Goal: Transaction & Acquisition: Purchase product/service

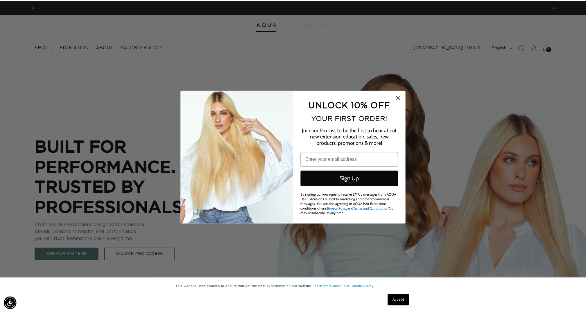
scroll to position [0, 516]
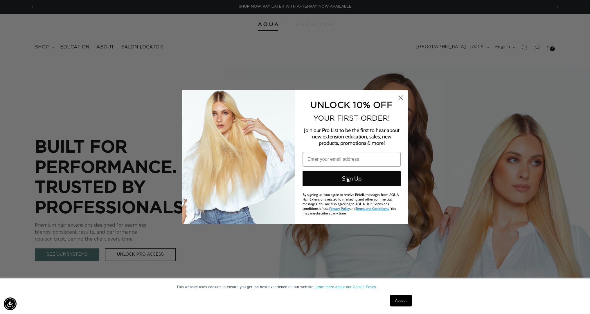
click at [400, 100] on circle "Close dialog" at bounding box center [401, 98] width 10 height 10
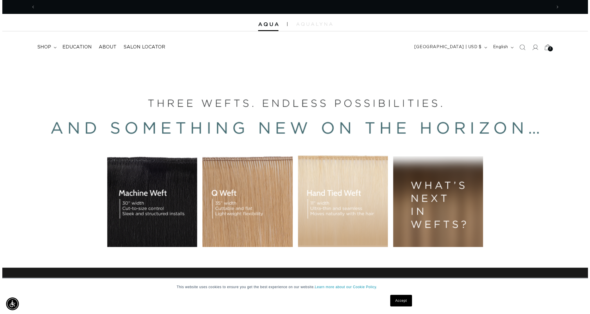
scroll to position [0, 0]
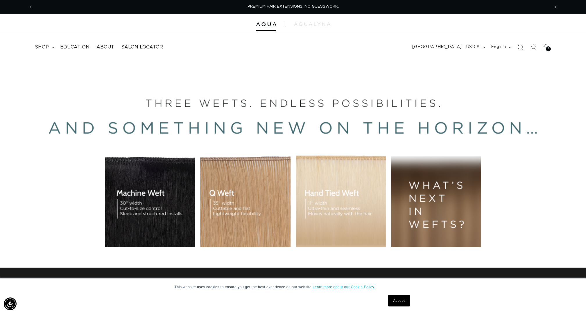
click at [545, 49] on icon at bounding box center [546, 47] width 14 height 14
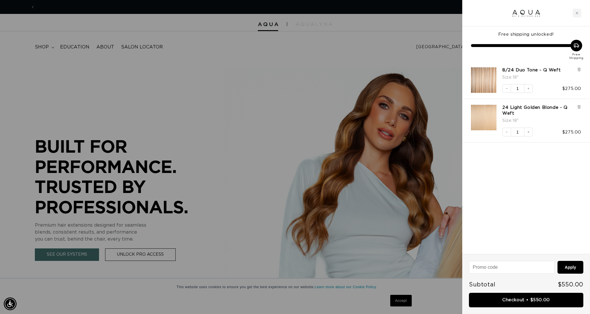
scroll to position [0, 1033]
click at [580, 69] on icon at bounding box center [579, 69] width 2 height 3
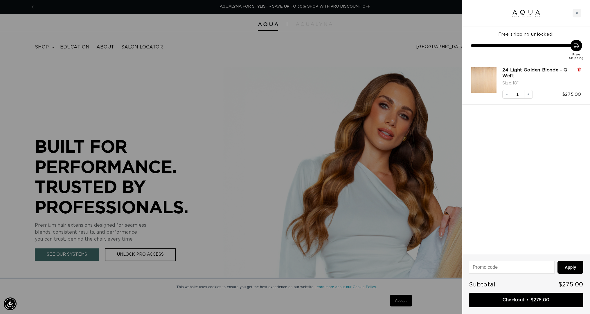
click at [580, 70] on icon at bounding box center [579, 69] width 2 height 3
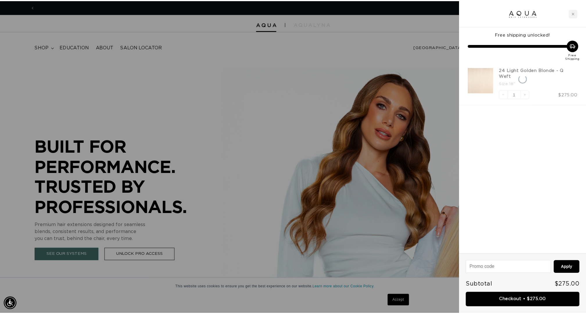
scroll to position [0, 0]
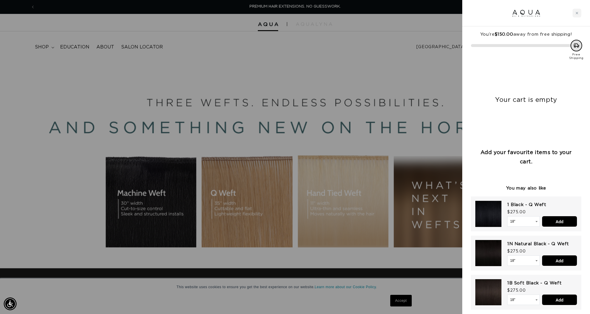
click at [415, 42] on div at bounding box center [295, 157] width 590 height 314
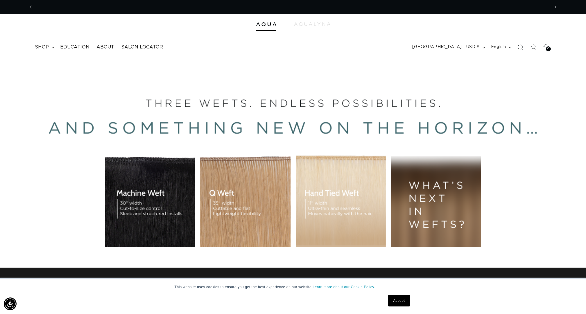
scroll to position [0, 516]
click at [531, 49] on icon at bounding box center [533, 47] width 6 height 6
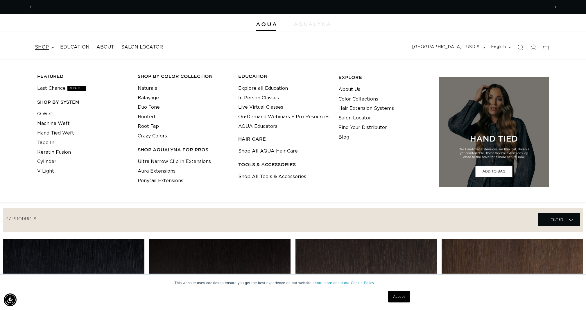
scroll to position [0, 516]
click at [50, 152] on link "Keratin Fusion" at bounding box center [54, 153] width 34 height 10
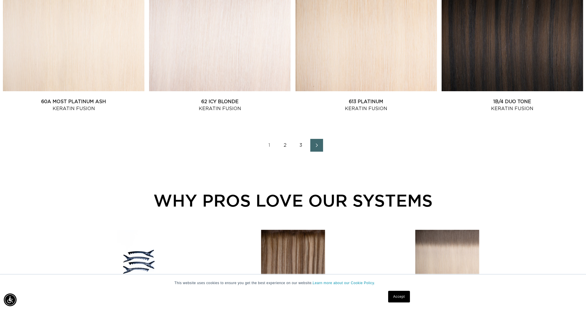
scroll to position [0, 1033]
click at [286, 148] on link "2" at bounding box center [285, 145] width 13 height 13
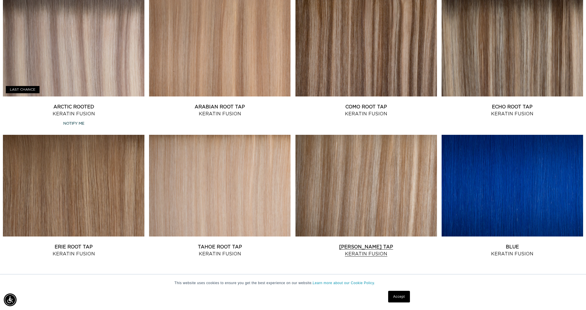
scroll to position [0, 516]
click at [369, 243] on link "Victoria Root Tap Keratin Fusion" at bounding box center [365, 250] width 141 height 14
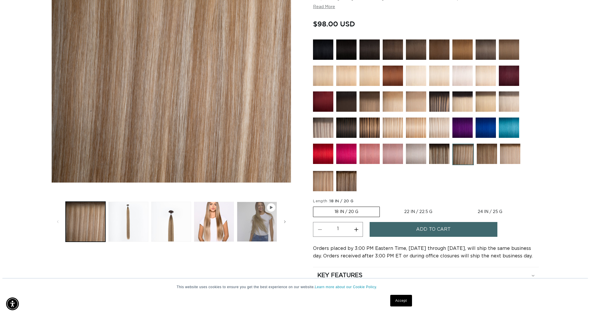
scroll to position [0, 516]
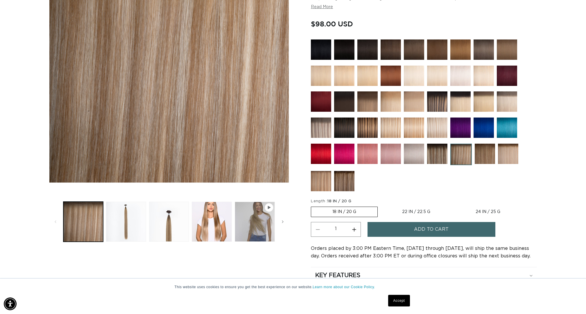
click at [406, 229] on button "Add to cart" at bounding box center [431, 229] width 128 height 15
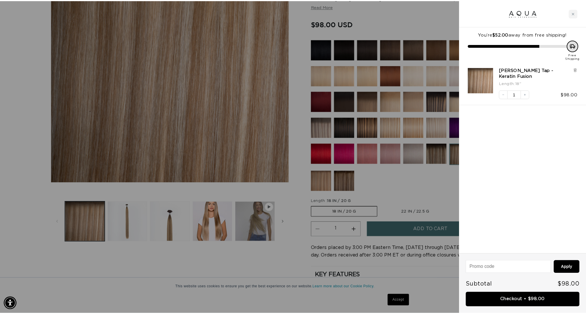
scroll to position [0, 0]
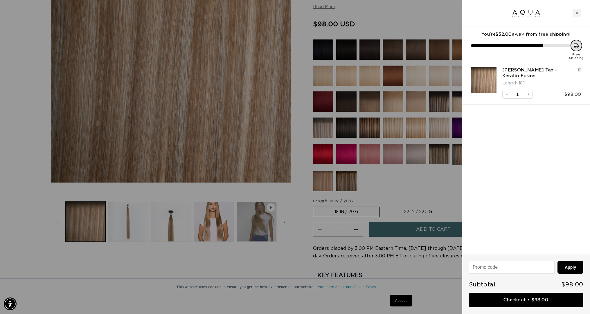
click at [406, 189] on div at bounding box center [295, 157] width 590 height 314
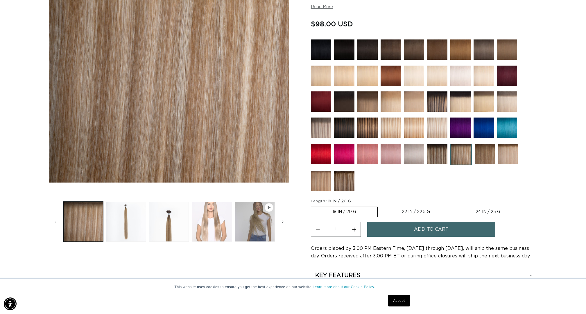
click at [218, 221] on button "Load image 4 in gallery view" at bounding box center [212, 222] width 40 height 40
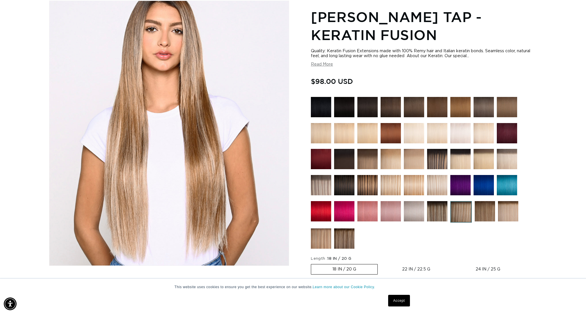
scroll to position [0, 1033]
click at [479, 212] on img at bounding box center [485, 211] width 20 height 20
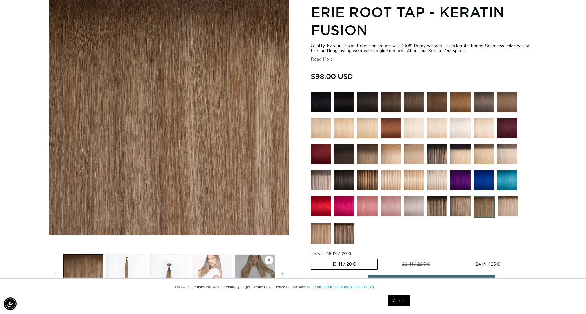
click at [204, 269] on button "Load image 4 in gallery view" at bounding box center [212, 274] width 40 height 40
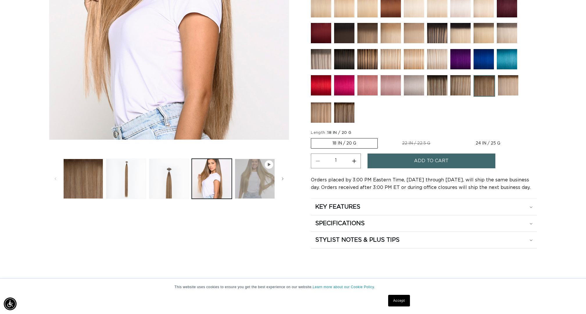
scroll to position [0, 1033]
click at [256, 193] on button "Play video 1 in gallery view" at bounding box center [255, 179] width 40 height 40
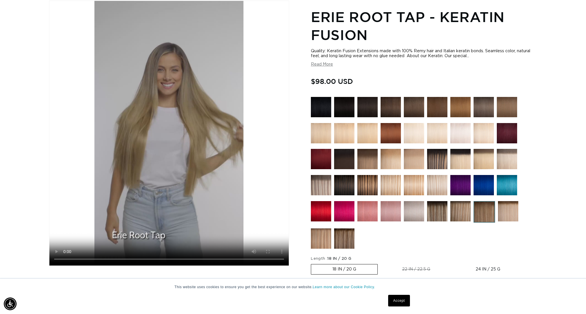
scroll to position [0, 0]
click at [345, 239] on img at bounding box center [344, 239] width 20 height 20
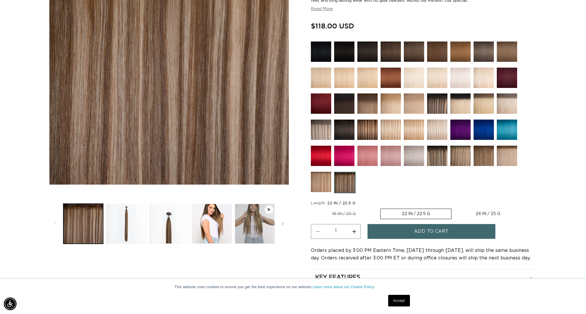
scroll to position [170, 0]
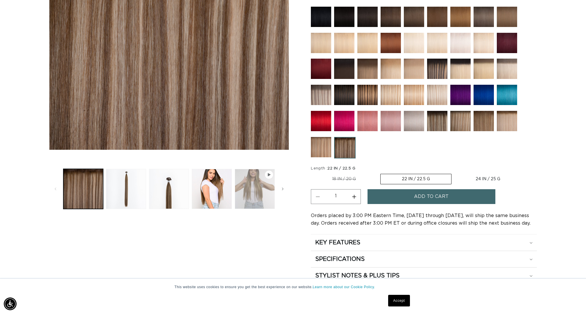
click at [248, 191] on button "Play video 1 in gallery view" at bounding box center [255, 189] width 40 height 40
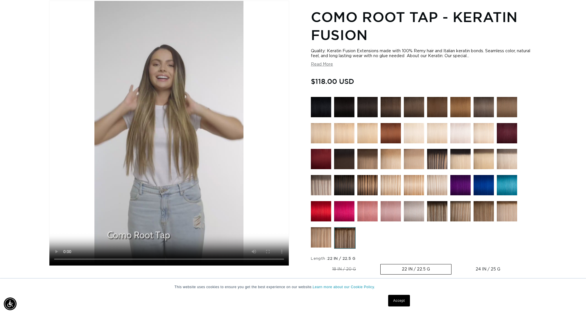
scroll to position [0, 1033]
click at [438, 213] on img at bounding box center [437, 211] width 20 height 20
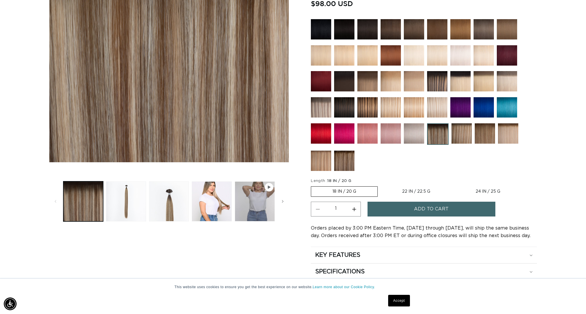
scroll to position [221, 0]
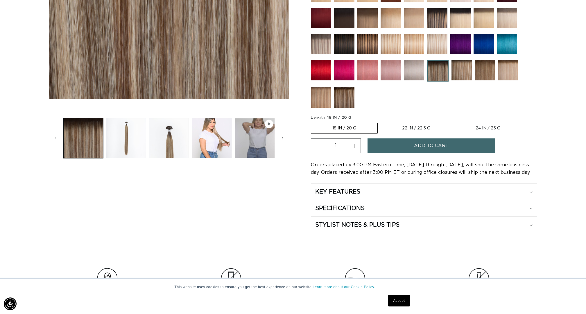
click at [351, 147] on button "Increase quantity for Echo Root Tap - Keratin Fusion" at bounding box center [353, 146] width 13 height 15
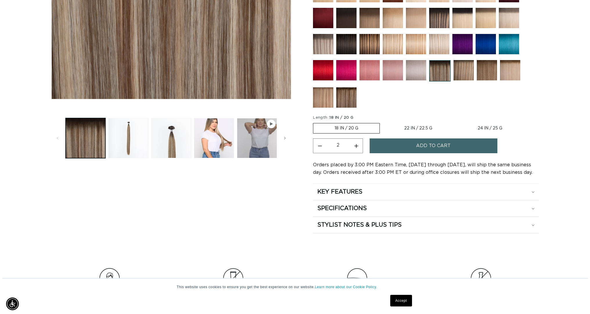
scroll to position [0, 1033]
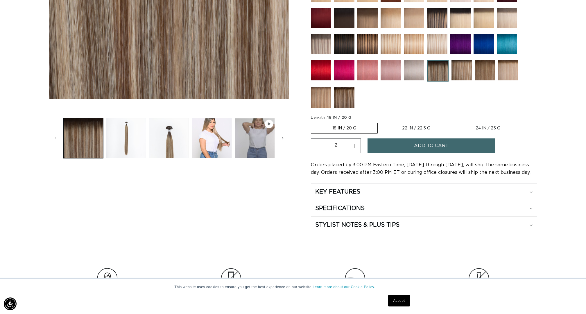
click at [319, 145] on button "Decrease quantity for Echo Root Tap - Keratin Fusion" at bounding box center [317, 146] width 13 height 15
type input "1"
click at [419, 143] on span "Add to cart" at bounding box center [431, 146] width 35 height 15
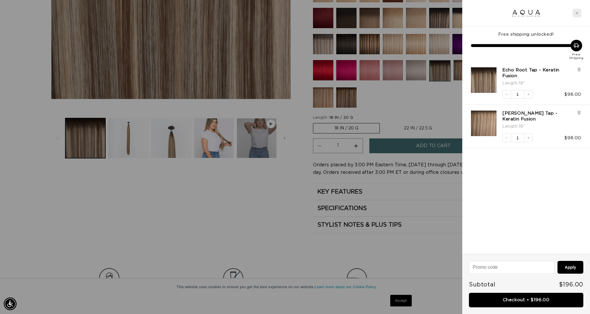
click at [577, 11] on div "Close cart" at bounding box center [577, 13] width 9 height 9
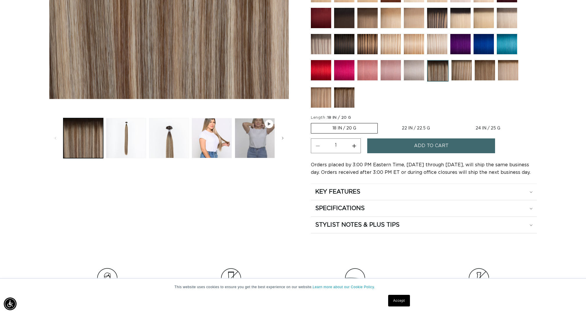
click at [416, 128] on label "22 IN / 22.5 G Variant sold out or unavailable" at bounding box center [416, 128] width 71 height 10
click at [381, 122] on input "22 IN / 22.5 G Variant sold out or unavailable" at bounding box center [381, 122] width 0 height 0
radio input "true"
click at [410, 144] on button "Add to cart" at bounding box center [431, 146] width 128 height 15
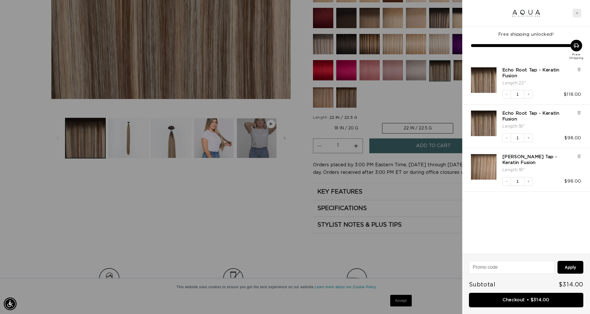
click at [578, 12] on icon "Close cart" at bounding box center [577, 13] width 2 height 2
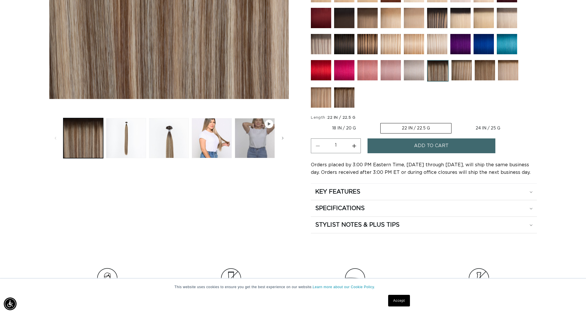
scroll to position [0, 516]
click at [487, 71] on img at bounding box center [485, 70] width 20 height 20
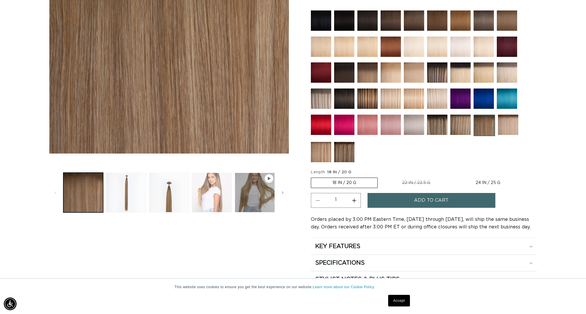
click at [203, 195] on button "Load image 4 in gallery view" at bounding box center [212, 193] width 40 height 40
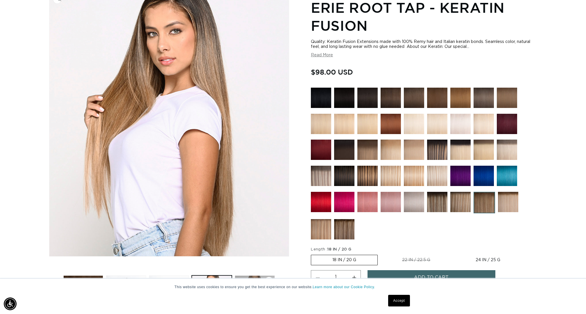
scroll to position [0, 1033]
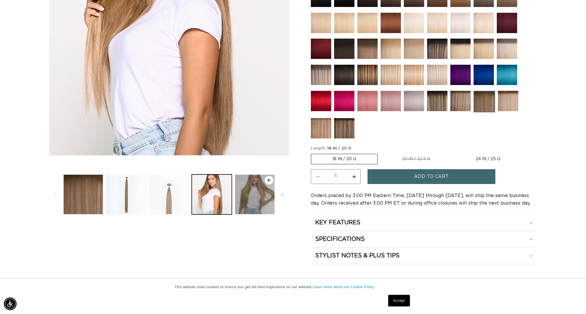
click at [183, 204] on button "Load image 3 in gallery view" at bounding box center [169, 195] width 40 height 40
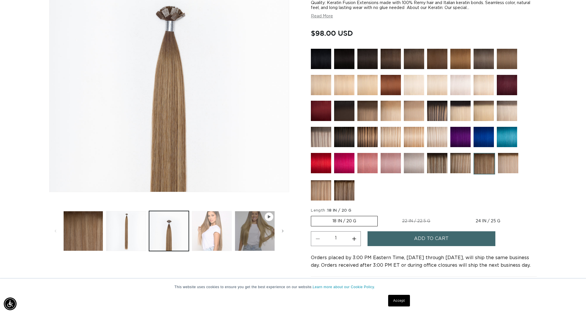
scroll to position [0, 0]
click at [264, 243] on button "Play video 1 in gallery view" at bounding box center [255, 231] width 40 height 40
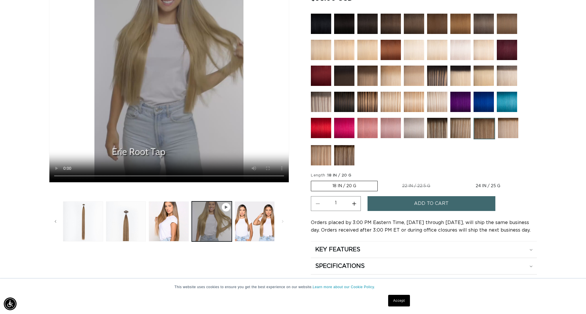
click at [322, 156] on img at bounding box center [321, 155] width 20 height 20
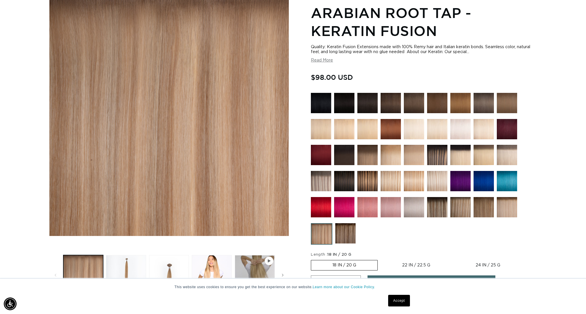
scroll to position [0, 1033]
click at [481, 212] on img at bounding box center [483, 207] width 20 height 20
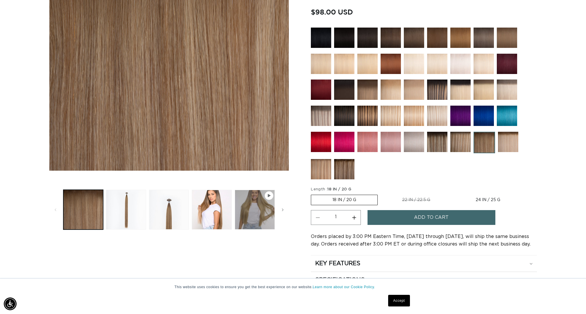
click at [412, 220] on button "Add to cart" at bounding box center [431, 217] width 128 height 15
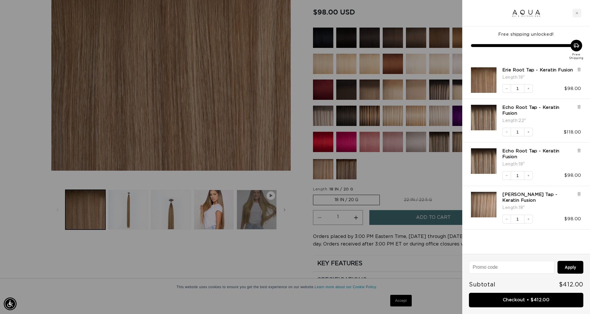
click at [410, 177] on div at bounding box center [295, 157] width 590 height 314
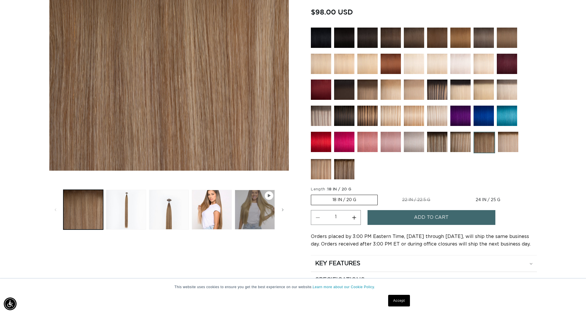
click at [470, 199] on label "24 IN / 25 G Variant sold out or unavailable" at bounding box center [487, 200] width 67 height 10
click at [455, 194] on input "24 IN / 25 G Variant sold out or unavailable" at bounding box center [454, 194] width 0 height 0
radio input "true"
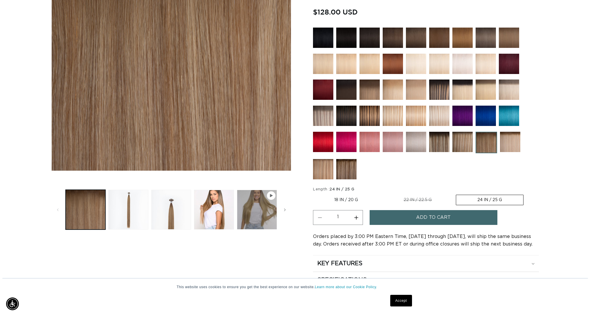
scroll to position [0, 516]
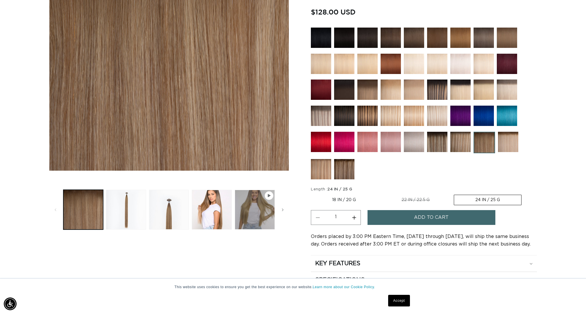
click at [403, 223] on button "Add to cart" at bounding box center [431, 217] width 128 height 15
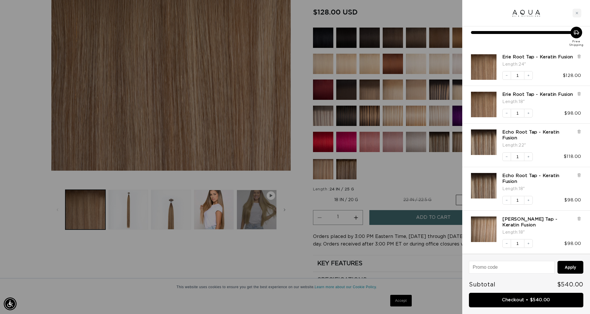
scroll to position [0, 0]
click at [525, 301] on link "Checkout • $540.00" at bounding box center [526, 300] width 114 height 15
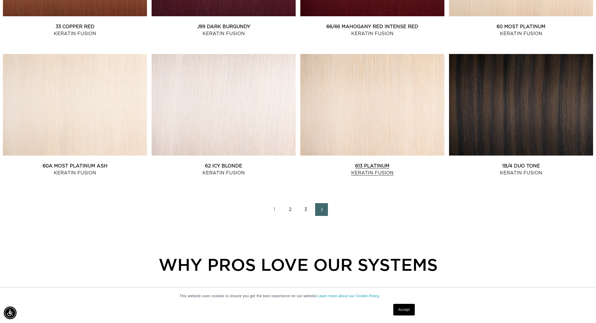
scroll to position [733, 0]
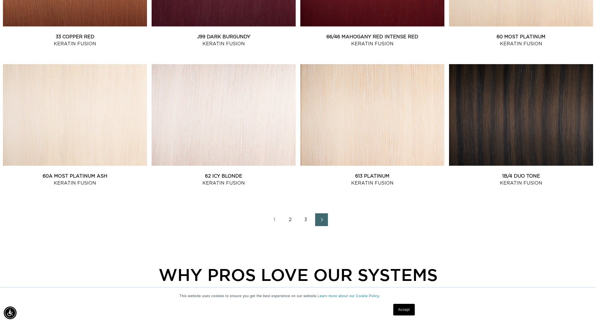
click at [289, 223] on link "2" at bounding box center [290, 219] width 13 height 13
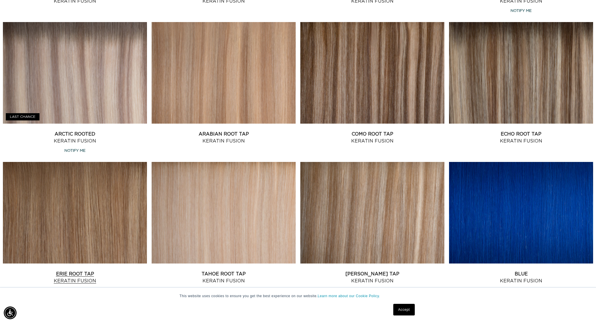
scroll to position [0, 516]
click at [123, 271] on link "Erie Root Tap Keratin Fusion" at bounding box center [75, 278] width 144 height 14
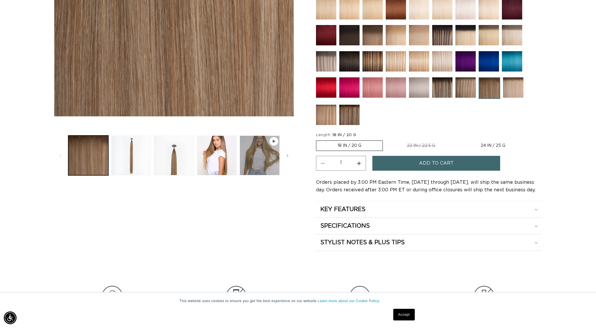
scroll to position [0, 516]
click at [431, 166] on span "Add to cart" at bounding box center [436, 163] width 35 height 15
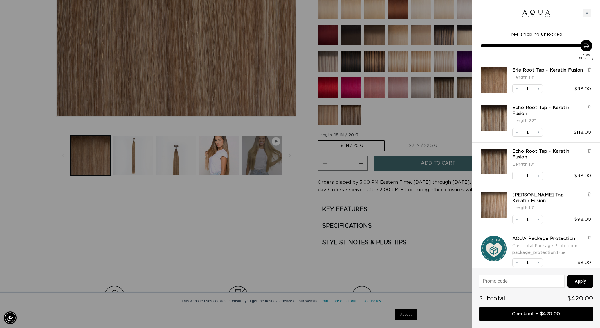
click at [441, 114] on div at bounding box center [300, 164] width 600 height 328
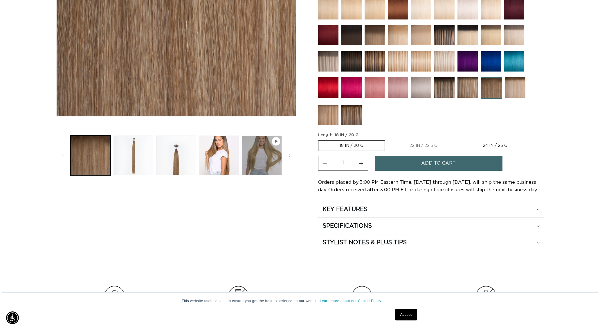
scroll to position [0, 1033]
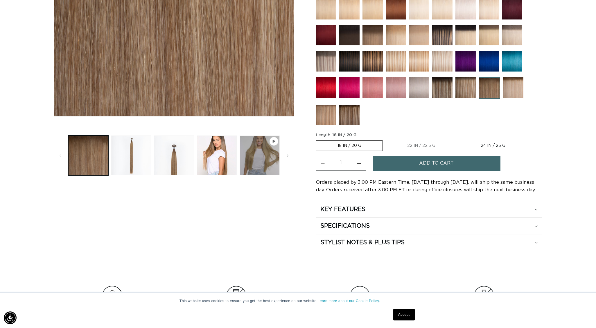
click at [494, 144] on label "24 IN / 25 G Variant sold out or unavailable" at bounding box center [493, 146] width 67 height 10
click at [460, 139] on input "24 IN / 25 G Variant sold out or unavailable" at bounding box center [459, 139] width 0 height 0
radio input "true"
click at [441, 160] on span "Add to cart" at bounding box center [436, 163] width 35 height 15
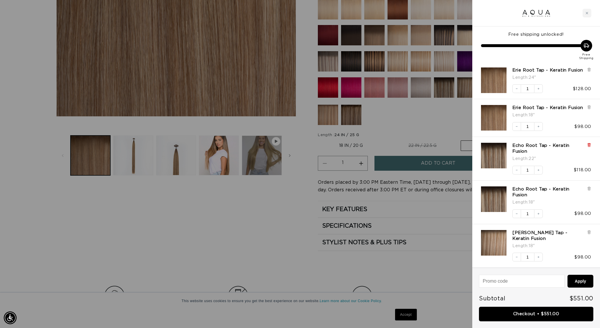
click at [589, 146] on icon at bounding box center [589, 144] width 2 height 3
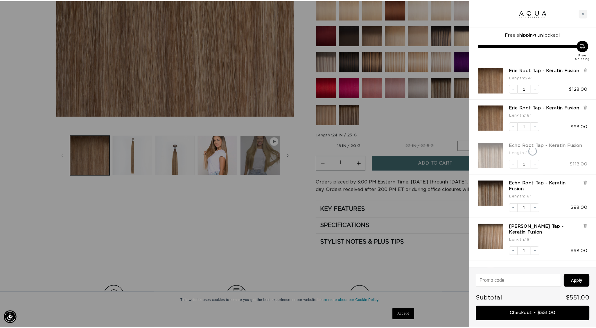
scroll to position [0, 516]
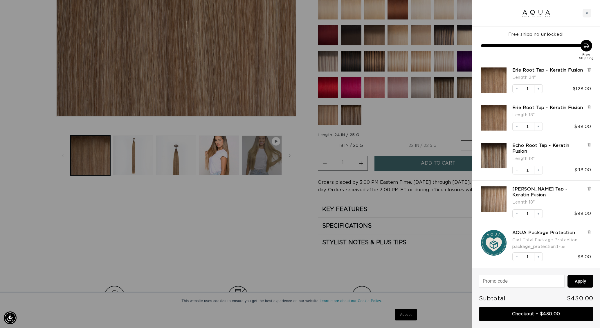
click at [590, 158] on div at bounding box center [589, 153] width 4 height 20
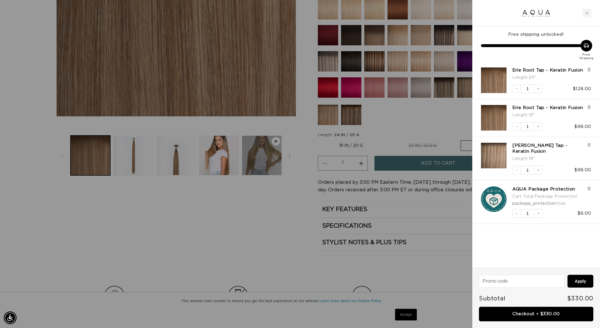
click at [419, 119] on div at bounding box center [300, 164] width 600 height 328
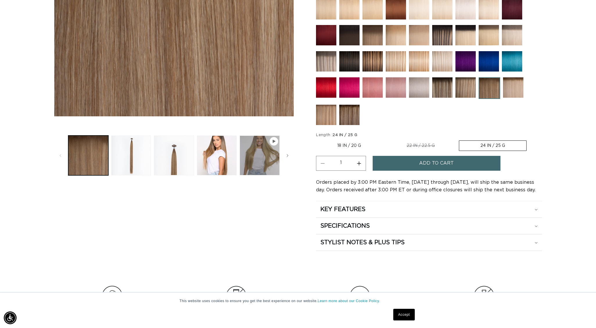
scroll to position [0, 1033]
click at [496, 89] on img at bounding box center [489, 87] width 21 height 21
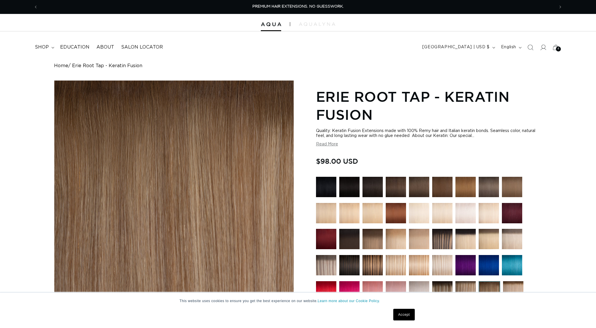
click at [441, 281] on img at bounding box center [442, 291] width 20 height 20
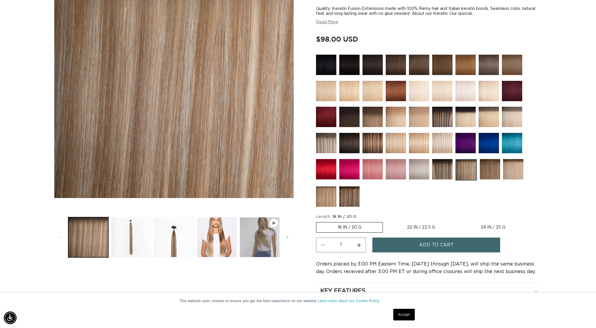
click at [516, 167] on img at bounding box center [513, 169] width 20 height 20
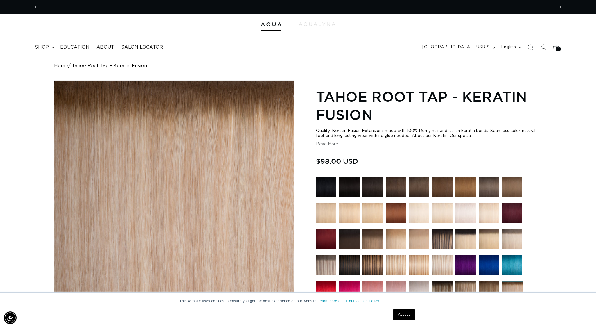
scroll to position [0, 516]
